Goal: Task Accomplishment & Management: Manage account settings

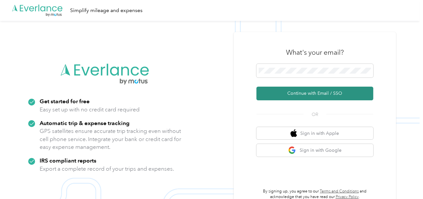
click at [296, 97] on button "Continue with Email / SSO" at bounding box center [315, 93] width 117 height 14
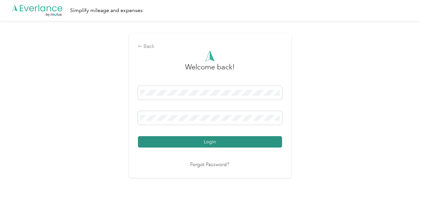
click at [206, 144] on button "Login" at bounding box center [210, 141] width 144 height 11
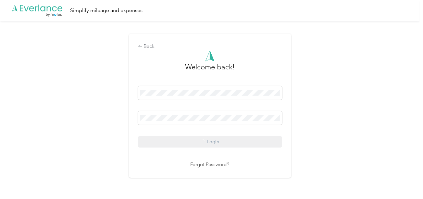
click at [291, 119] on div "Back Welcome back! Login Forgot Password?" at bounding box center [210, 105] width 162 height 144
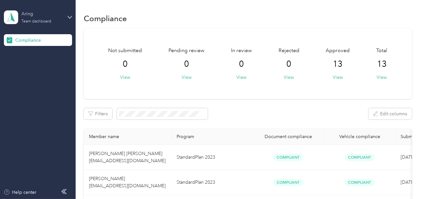
click at [45, 17] on div "Aring" at bounding box center [41, 13] width 41 height 7
click at [32, 66] on div "Log out" at bounding box center [21, 68] width 25 height 7
